Goal: Information Seeking & Learning: Learn about a topic

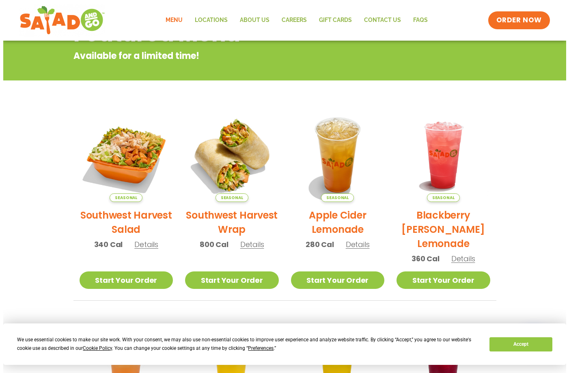
scroll to position [122, 0]
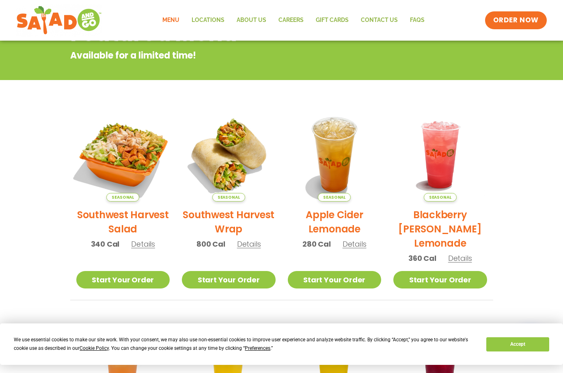
click at [135, 162] on img at bounding box center [123, 155] width 110 height 110
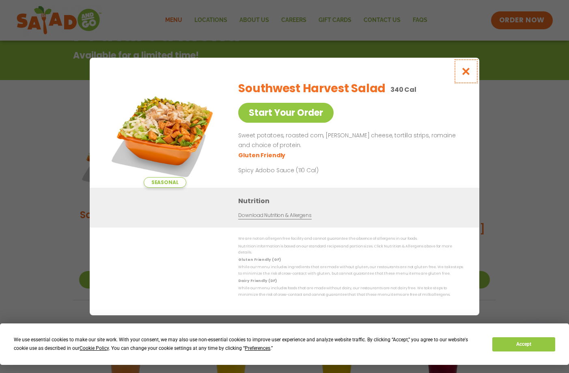
click at [465, 73] on icon "Close modal" at bounding box center [466, 71] width 10 height 9
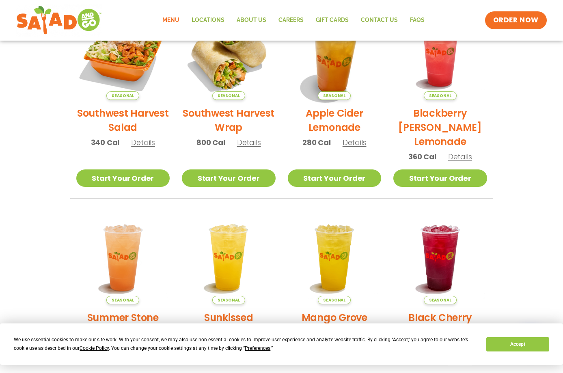
scroll to position [90, 0]
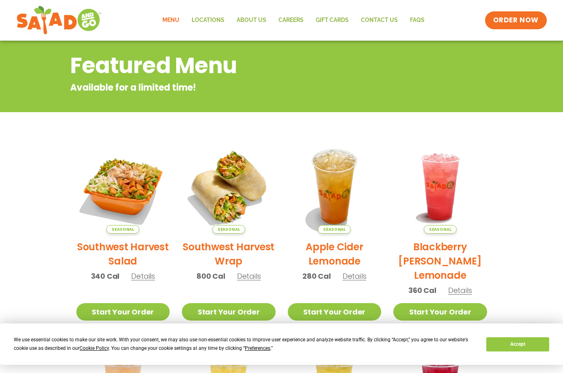
click at [167, 16] on link "Menu" at bounding box center [170, 20] width 29 height 19
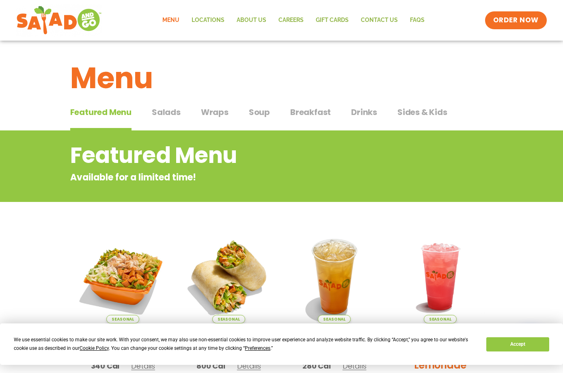
click at [169, 110] on span "Salads" at bounding box center [166, 112] width 29 height 12
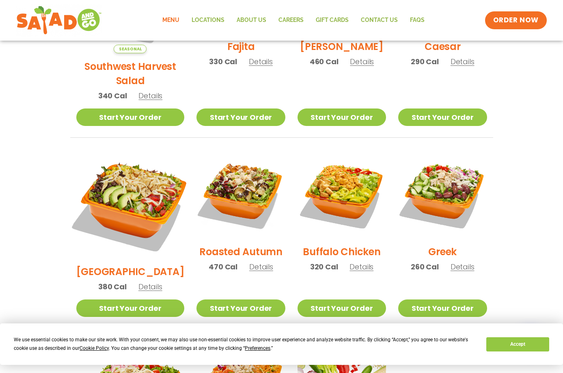
scroll to position [366, 0]
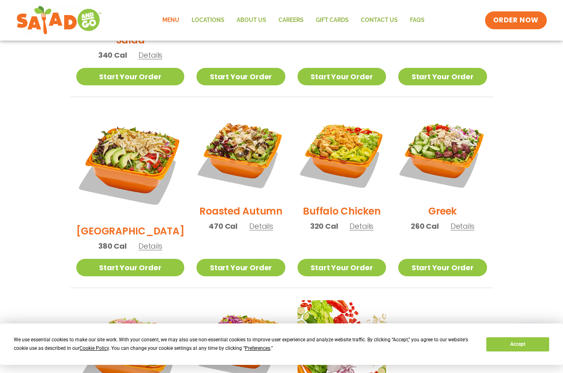
click at [145, 241] on span "Details" at bounding box center [150, 246] width 24 height 10
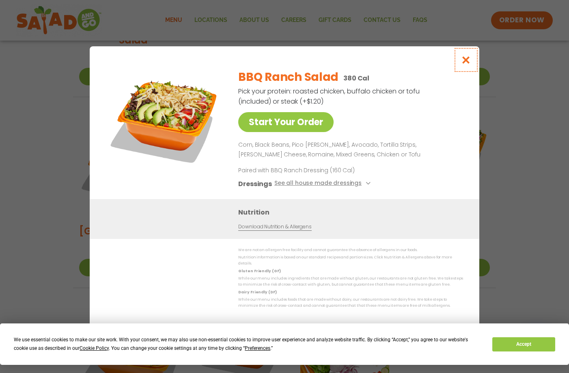
click at [465, 61] on icon "Close modal" at bounding box center [466, 60] width 10 height 9
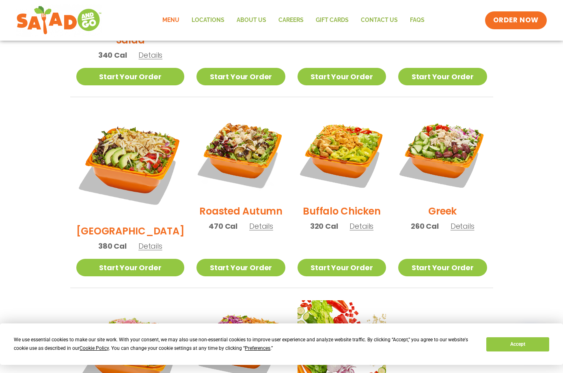
click at [350, 221] on span "Details" at bounding box center [362, 226] width 24 height 10
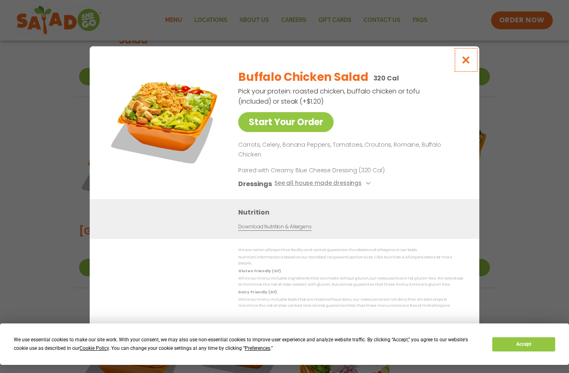
click at [465, 64] on icon "Close modal" at bounding box center [466, 60] width 10 height 9
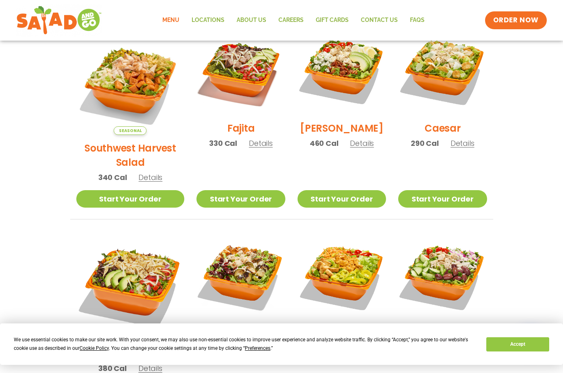
scroll to position [244, 0]
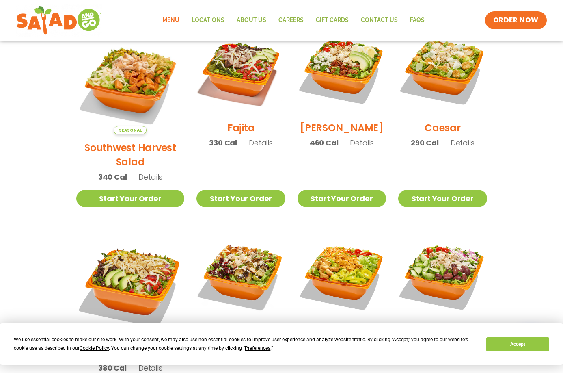
click at [142, 172] on span "Details" at bounding box center [150, 177] width 24 height 10
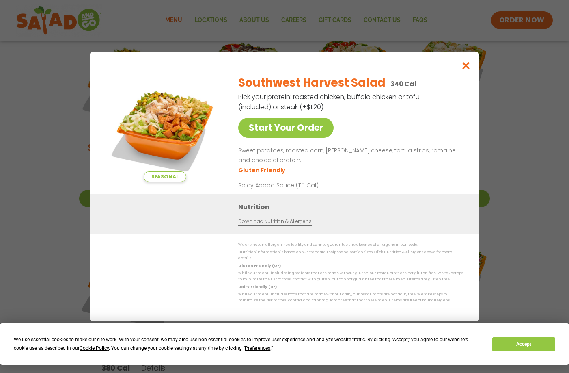
click at [276, 225] on link "Download Nutrition & Allergens" at bounding box center [274, 221] width 73 height 8
click at [469, 67] on icon "Close modal" at bounding box center [466, 65] width 10 height 9
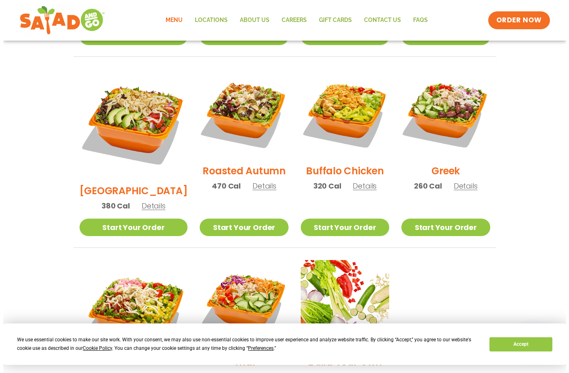
scroll to position [406, 0]
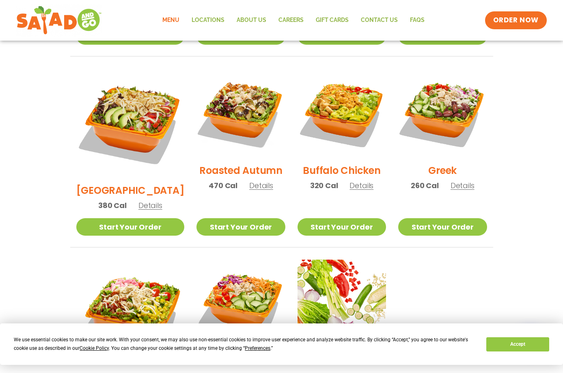
click at [144, 200] on span "Details" at bounding box center [150, 205] width 24 height 10
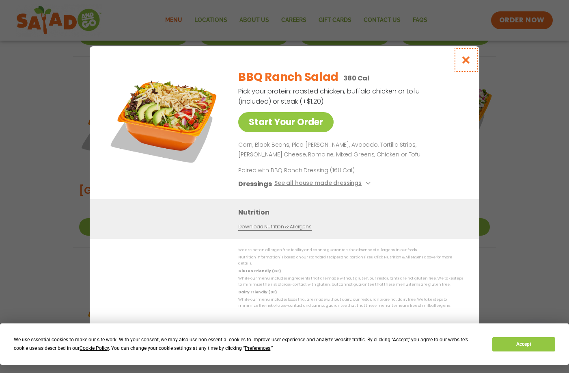
click at [468, 64] on icon "Close modal" at bounding box center [466, 60] width 10 height 9
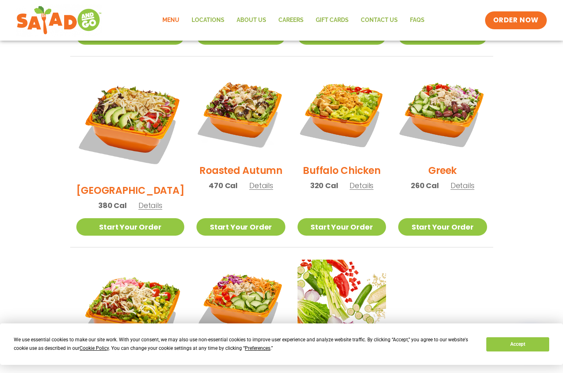
click at [149, 200] on span "Details" at bounding box center [150, 205] width 24 height 10
